Goal: Communication & Community: Connect with others

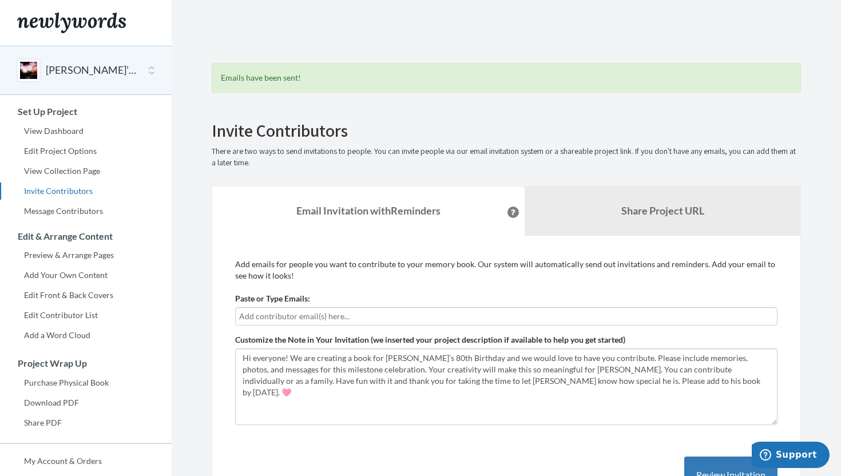
click at [340, 313] on input "text" at bounding box center [506, 316] width 534 height 13
type input "[PERSON_NAME][EMAIL_ADDRESS][PERSON_NAME][DOMAIN_NAME]"
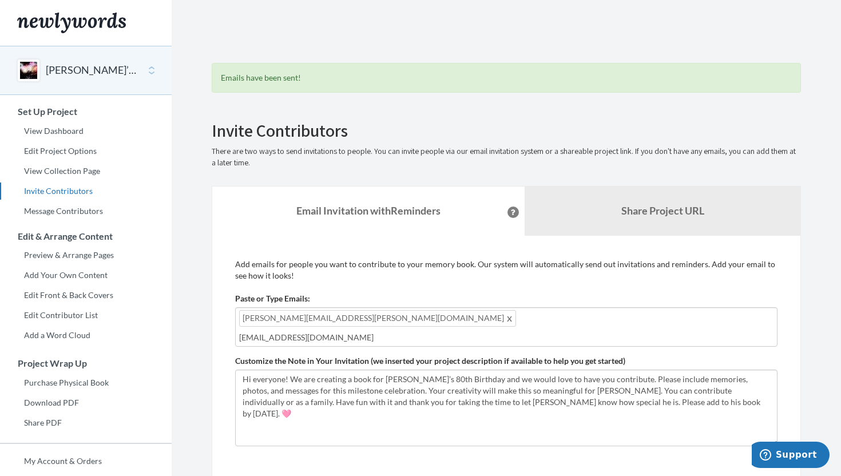
type input "[EMAIL_ADDRESS][DOMAIN_NAME]"
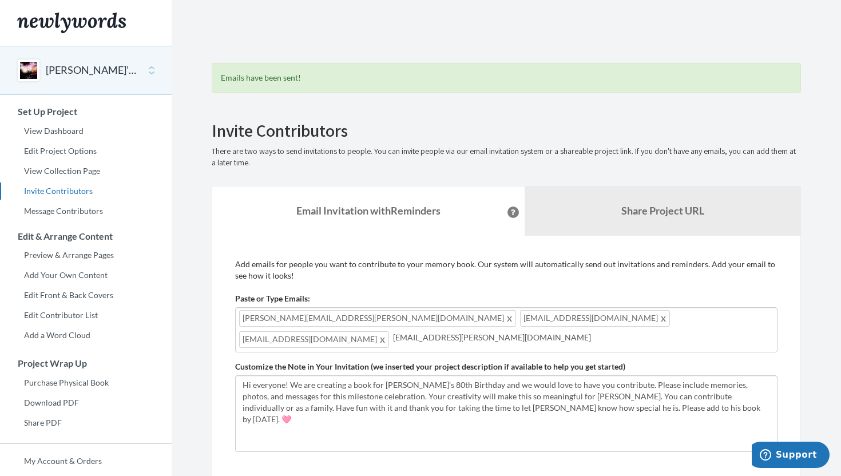
type input "[EMAIL_ADDRESS][PERSON_NAME][DOMAIN_NAME]"
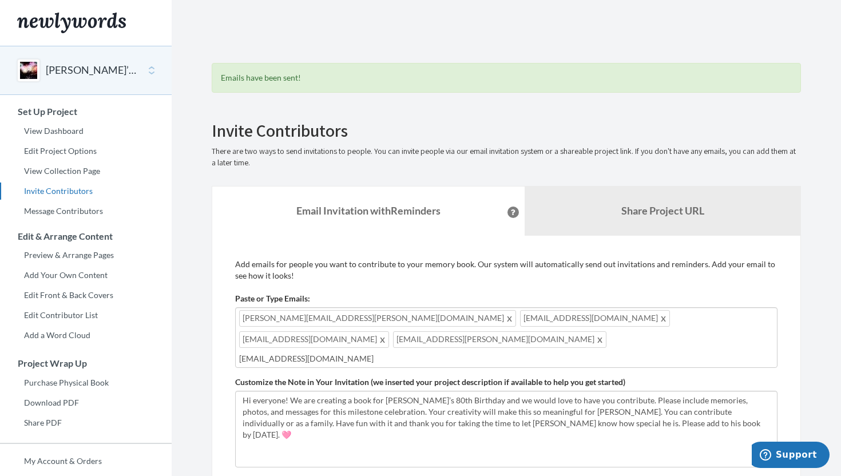
type input "[EMAIL_ADDRESS][DOMAIN_NAME]"
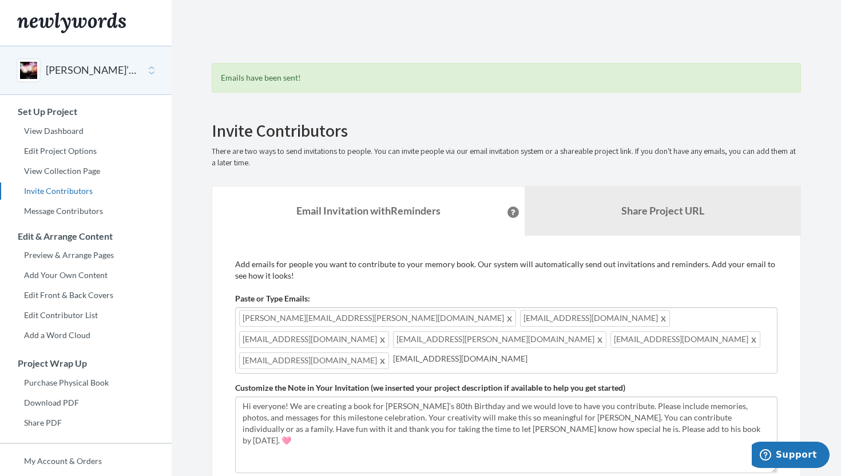
type input "[EMAIL_ADDRESS][DOMAIN_NAME]"
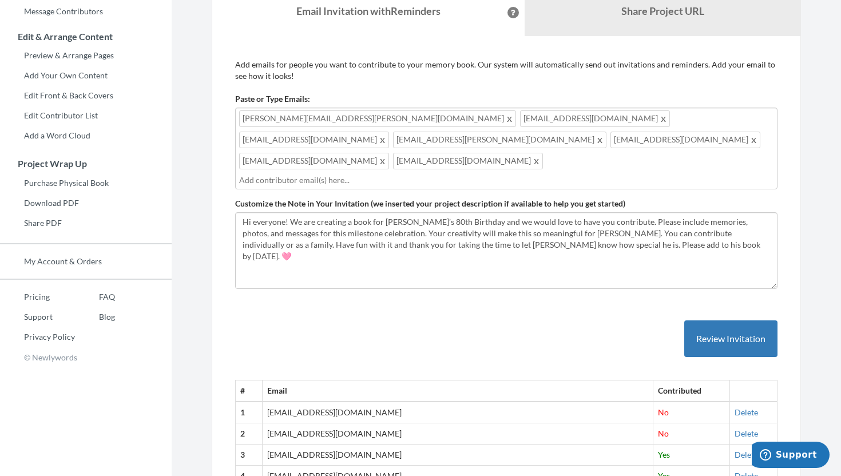
scroll to position [187, 0]
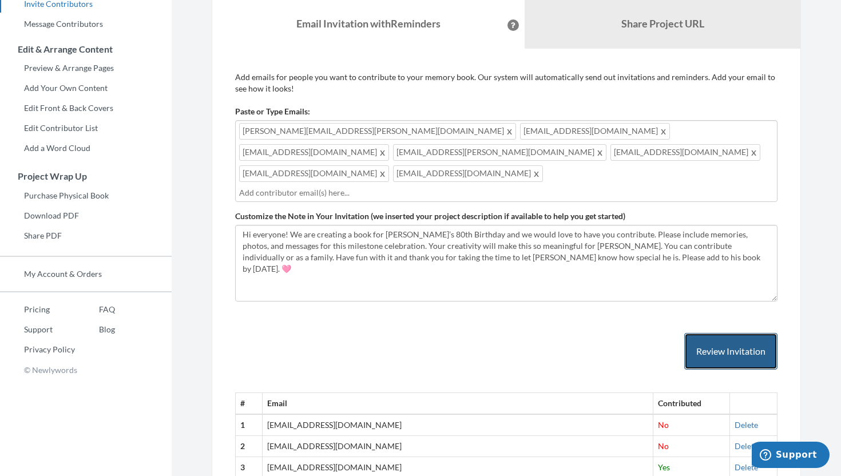
click at [738, 333] on button "Review Invitation" at bounding box center [730, 351] width 93 height 37
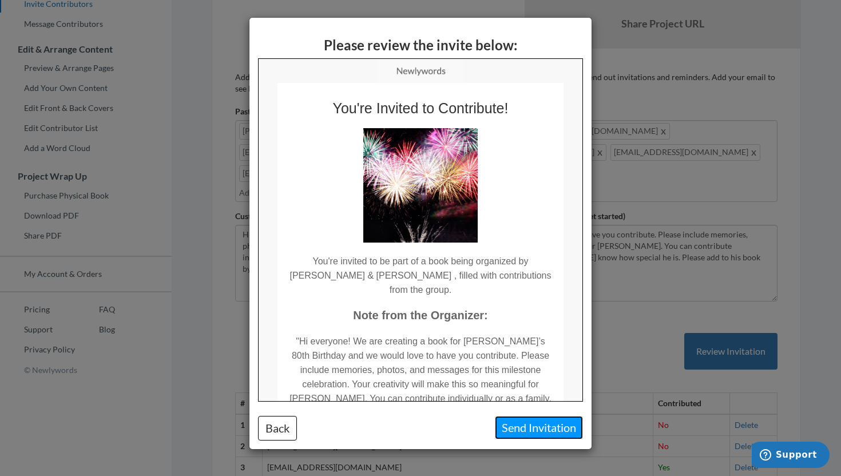
click at [533, 428] on button "Send Invitation" at bounding box center [539, 427] width 88 height 23
